Goal: Task Accomplishment & Management: Manage account settings

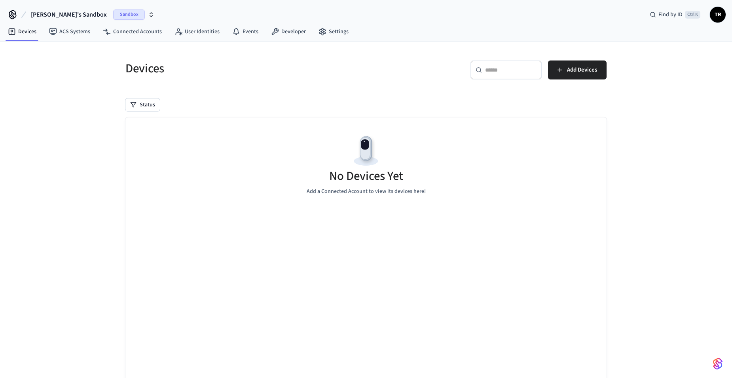
click at [58, 9] on button "Tim's Sandbox Sandbox" at bounding box center [93, 14] width 128 height 17
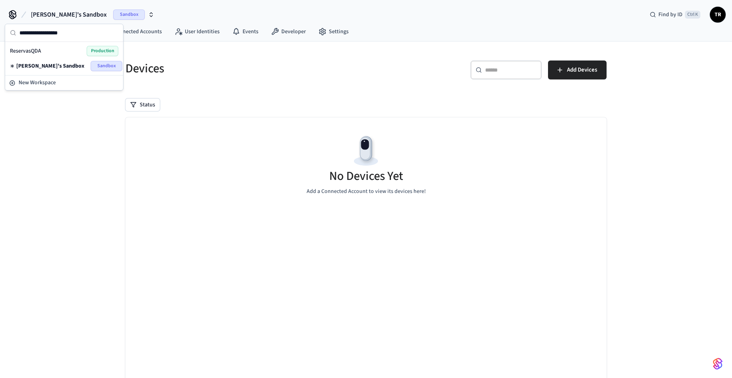
click at [72, 49] on div "ReservasQDA Production" at bounding box center [64, 51] width 108 height 10
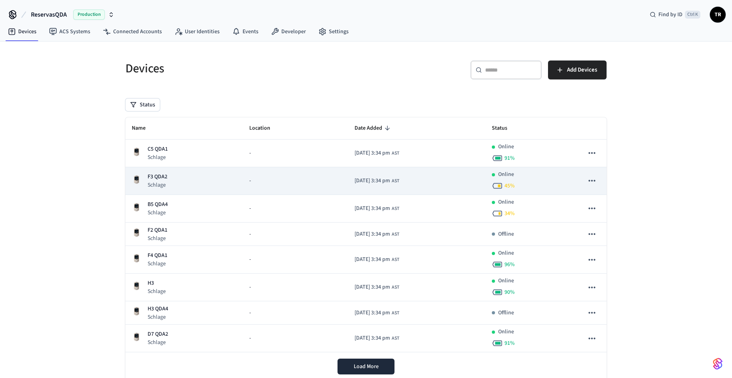
click at [171, 182] on div "F3 QDA2 Schlage" at bounding box center [184, 181] width 105 height 16
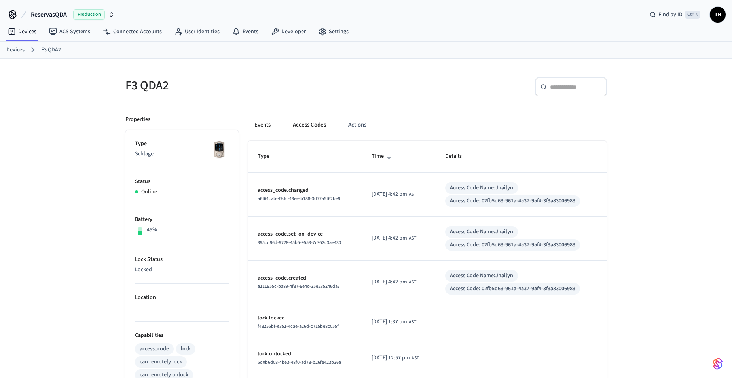
click at [313, 121] on button "Access Codes" at bounding box center [310, 125] width 46 height 19
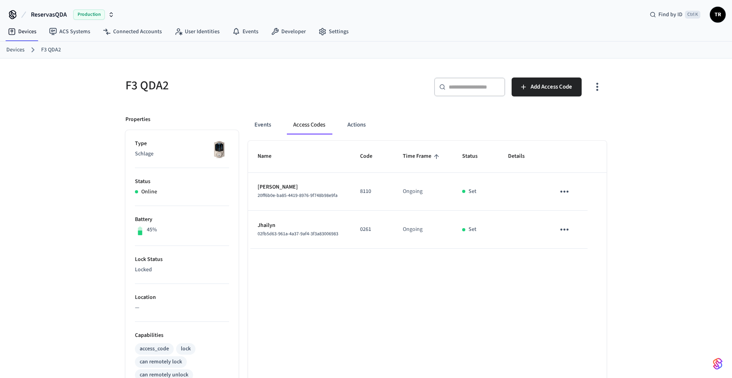
click at [565, 189] on icon "sticky table" at bounding box center [565, 192] width 12 height 12
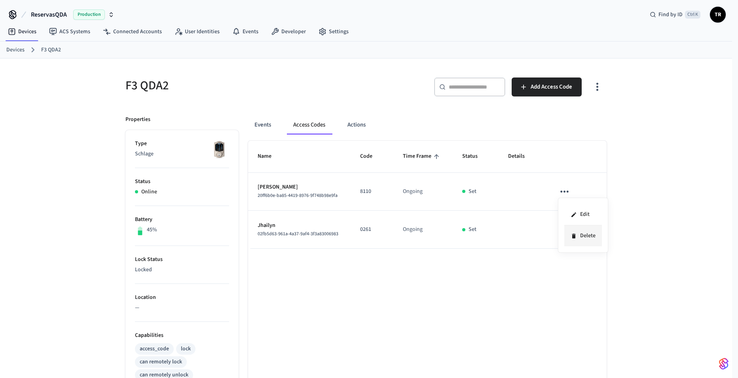
click at [580, 236] on li "Delete" at bounding box center [584, 236] width 38 height 21
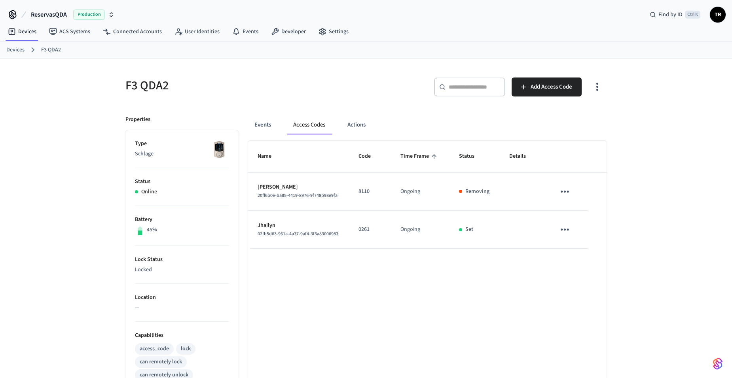
click at [14, 48] on link "Devices" at bounding box center [15, 50] width 18 height 8
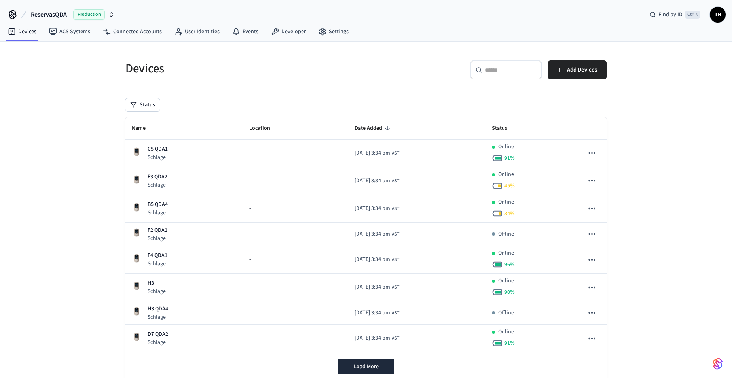
click at [726, 11] on div "ReservasQDA Production Find by ID Ctrl K TR" at bounding box center [366, 11] width 732 height 23
click at [723, 11] on span "TR" at bounding box center [718, 15] width 14 height 14
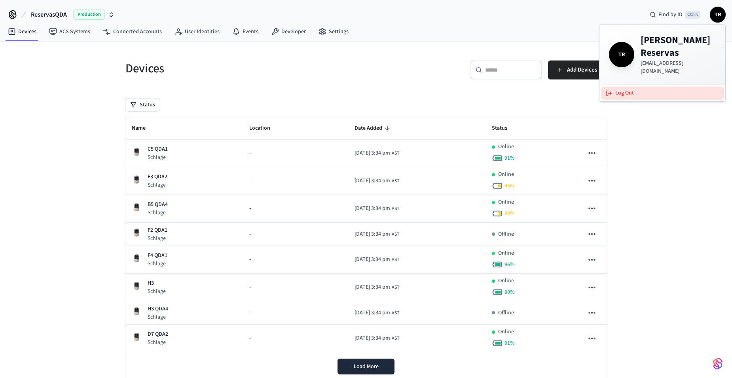
click at [658, 87] on button "Log Out" at bounding box center [662, 93] width 123 height 13
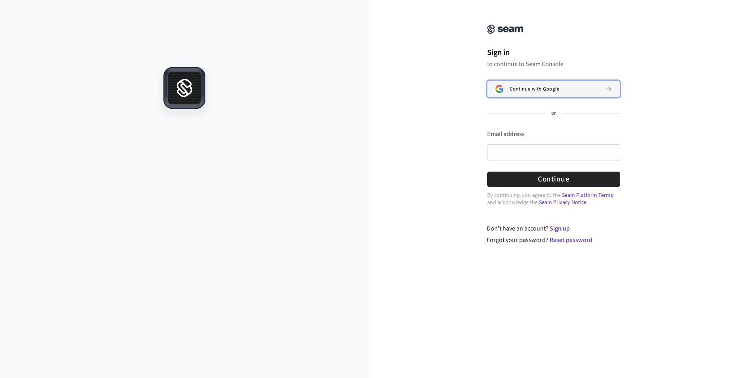
click at [559, 82] on button "Continue with Google" at bounding box center [553, 89] width 133 height 17
